Goal: Information Seeking & Learning: Learn about a topic

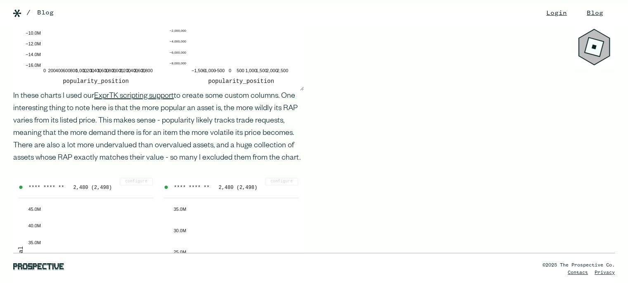
scroll to position [1156, 0]
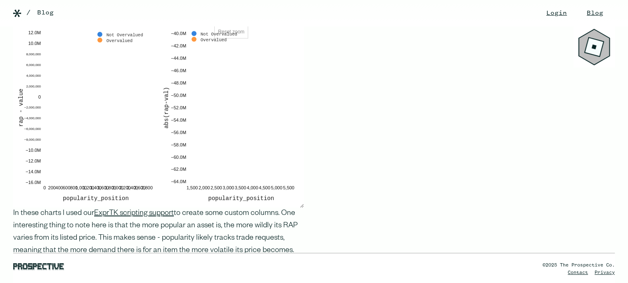
click at [265, 205] on div "popularity_position abs(rap-val) 1,500 2,000 2,500 3,000 3,500 4,000 4,500 5,00…" at bounding box center [231, 114] width 145 height 187
click at [234, 209] on div "‍ Gaming: the Roblox Economy Roblox is an online gaming platform where anyone c…" at bounding box center [152, 234] width 304 height 2449
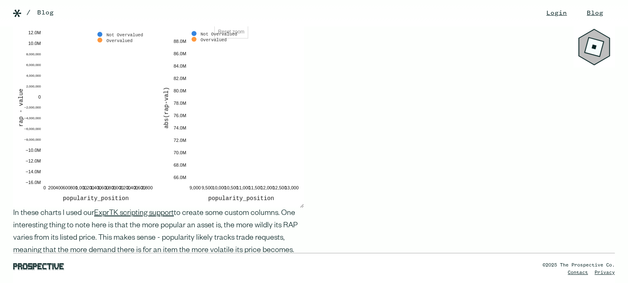
click at [235, 187] on d3fc-group "popularity_position abs(rap-val) 9,000 9,500 10,000 10,500 11,000 11,500 12,000…" at bounding box center [230, 114] width 135 height 177
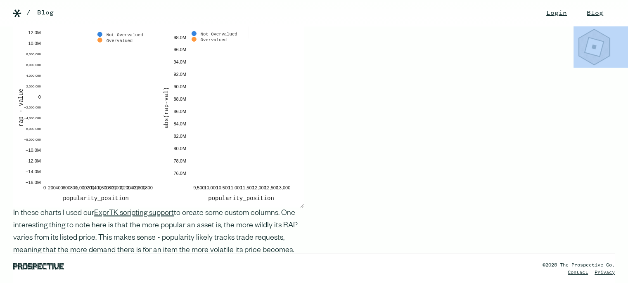
drag, startPoint x: 234, startPoint y: 11, endPoint x: 299, endPoint y: 120, distance: 127.2
click at [299, 120] on div "popularity_position abs(rap-val) 2,489.99 2,489.99 2,489.99 2,490 2,490.01 2,49…" at bounding box center [231, 114] width 145 height 187
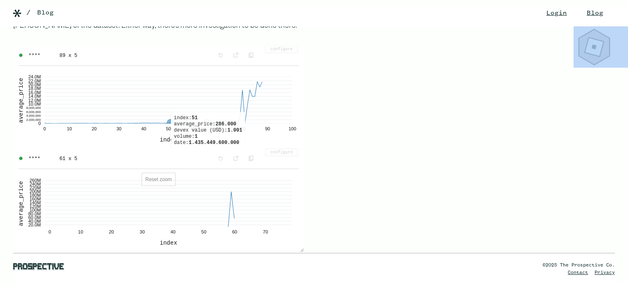
scroll to position [1734, 0]
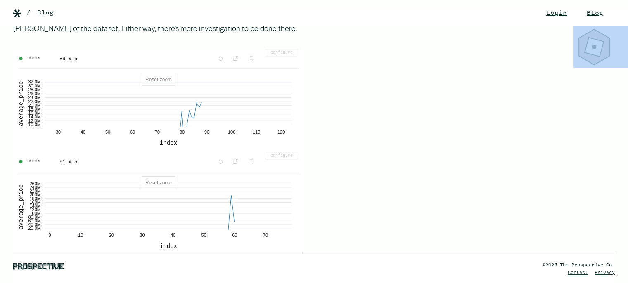
drag, startPoint x: 263, startPoint y: 85, endPoint x: 203, endPoint y: 102, distance: 63.1
click at [203, 102] on icon at bounding box center [169, 104] width 248 height 47
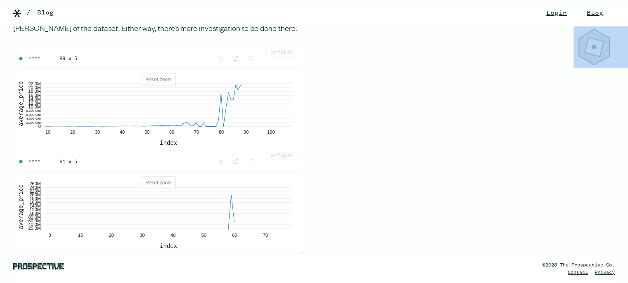
drag, startPoint x: 211, startPoint y: 86, endPoint x: 251, endPoint y: 68, distance: 43.0
click at [251, 69] on div "index average_price 10 20 30 40 50 60 70 80 90 100 0 2,000,000 4,000,000 6,000,…" at bounding box center [158, 110] width 291 height 83
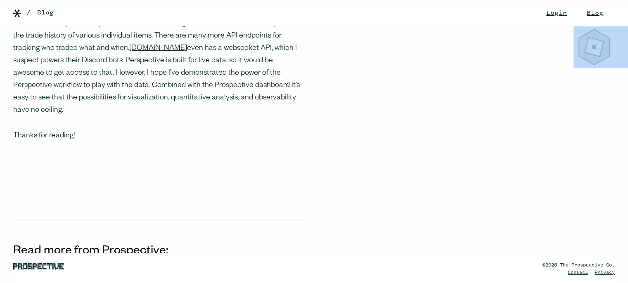
scroll to position [2560, 0]
